Goal: Get advice/opinions

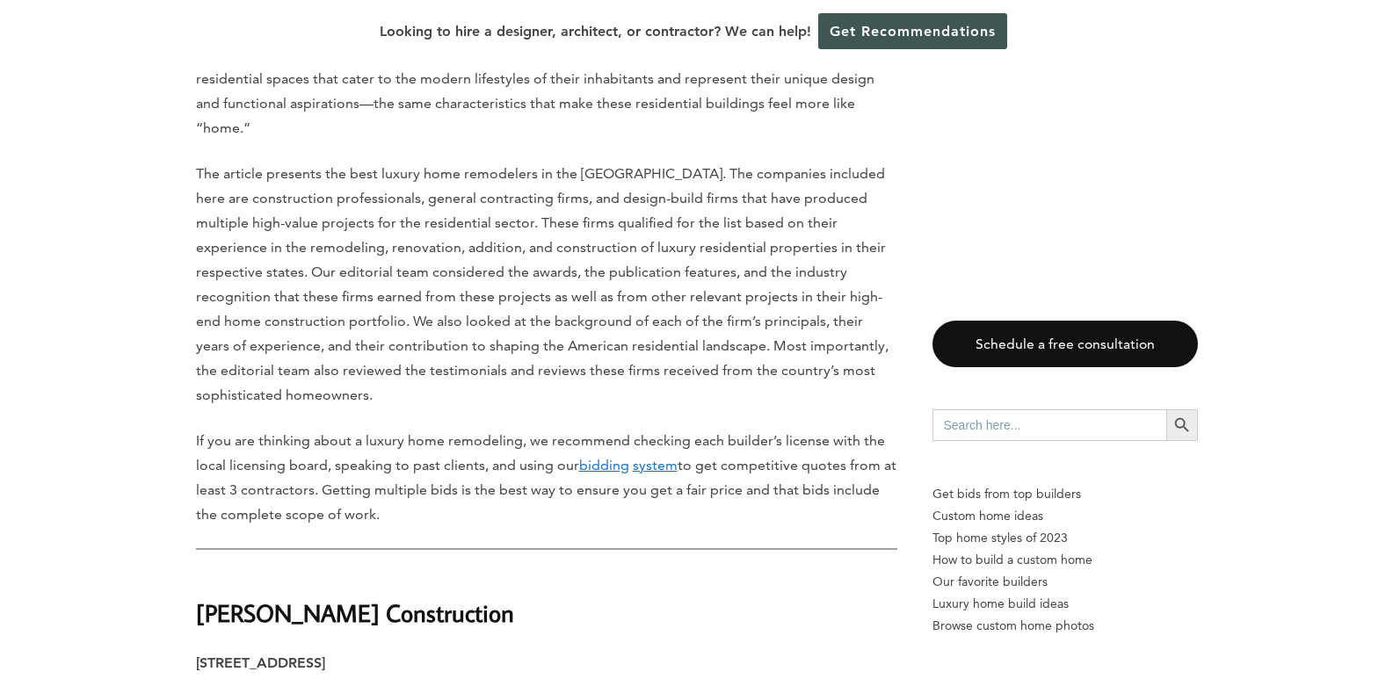
scroll to position [1034, 0]
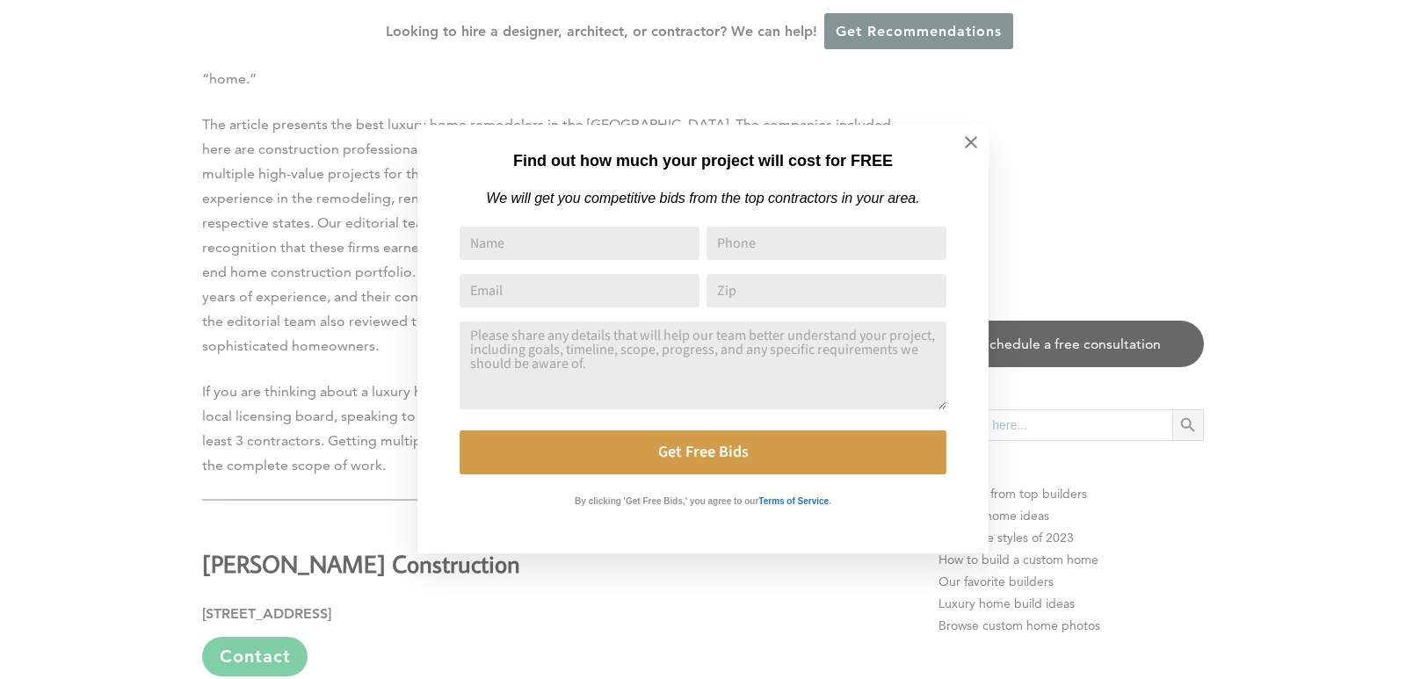
click at [976, 142] on icon at bounding box center [970, 142] width 19 height 19
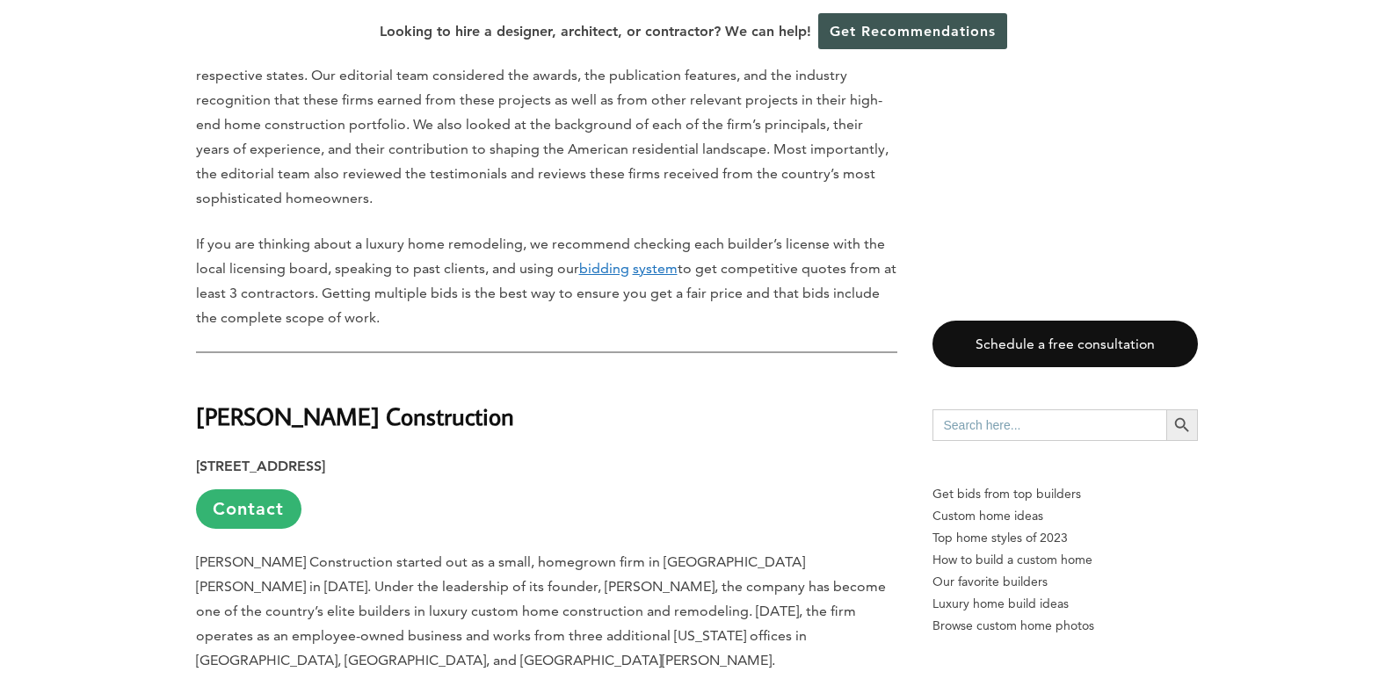
scroll to position [0, 0]
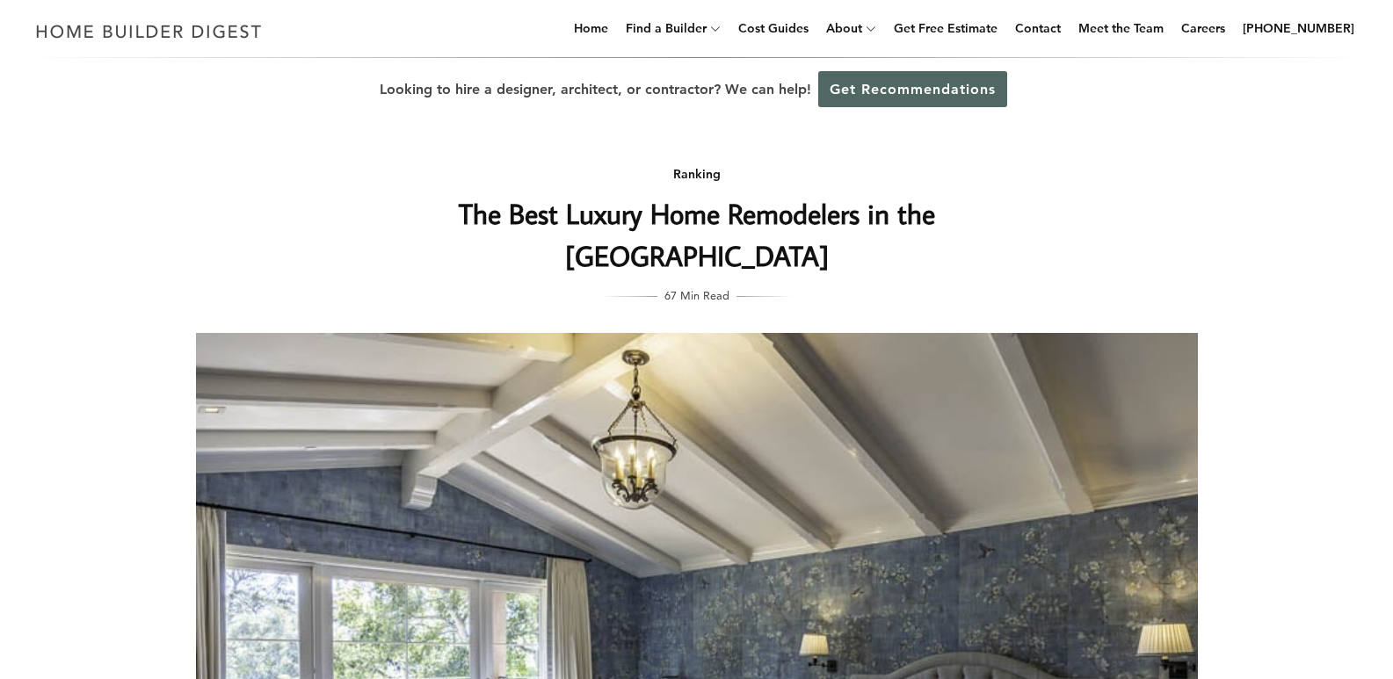
click at [903, 89] on link "Get Recommendations" at bounding box center [912, 89] width 189 height 36
